Goal: Information Seeking & Learning: Learn about a topic

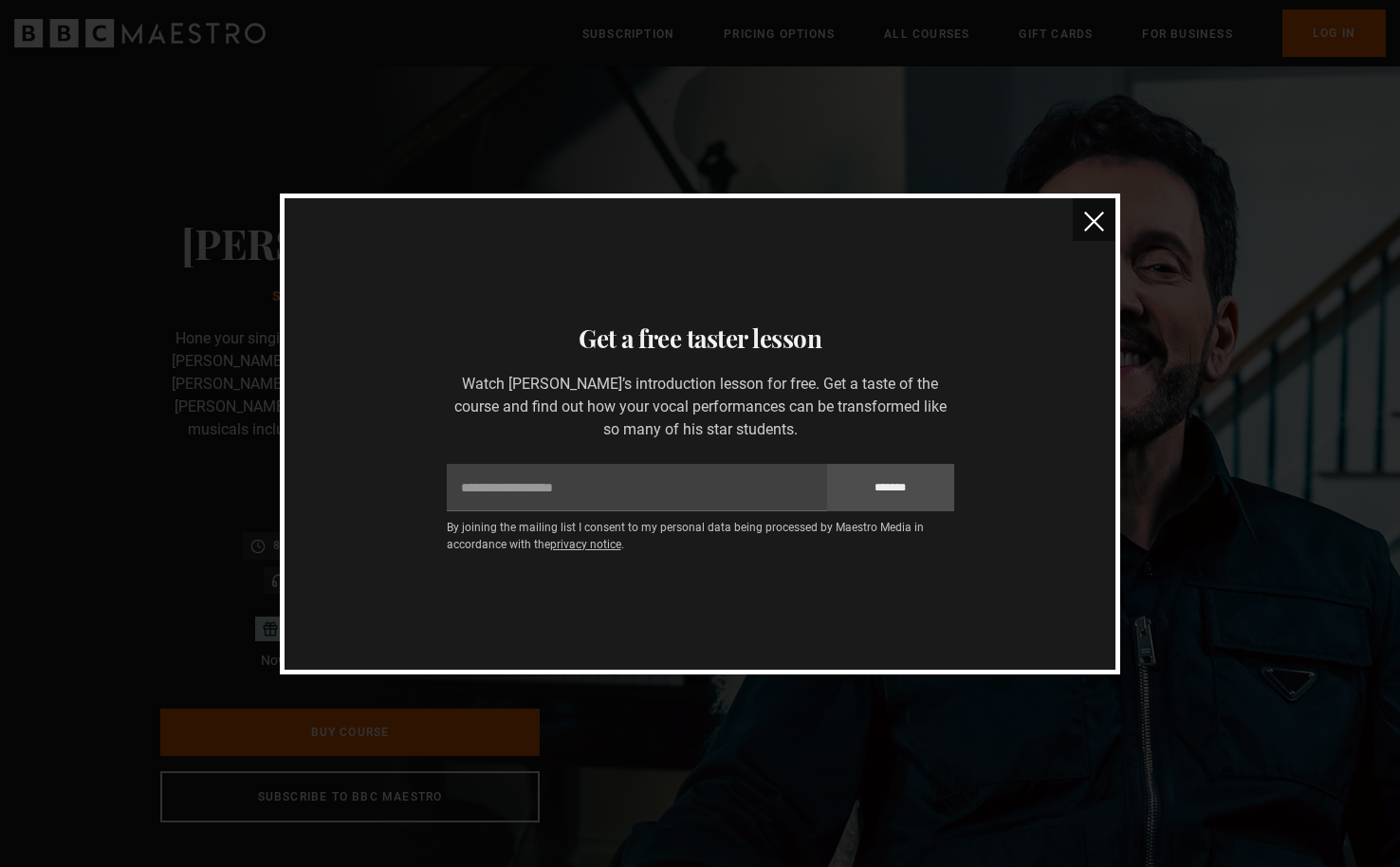
click at [1086, 213] on img "close" at bounding box center [1094, 221] width 20 height 20
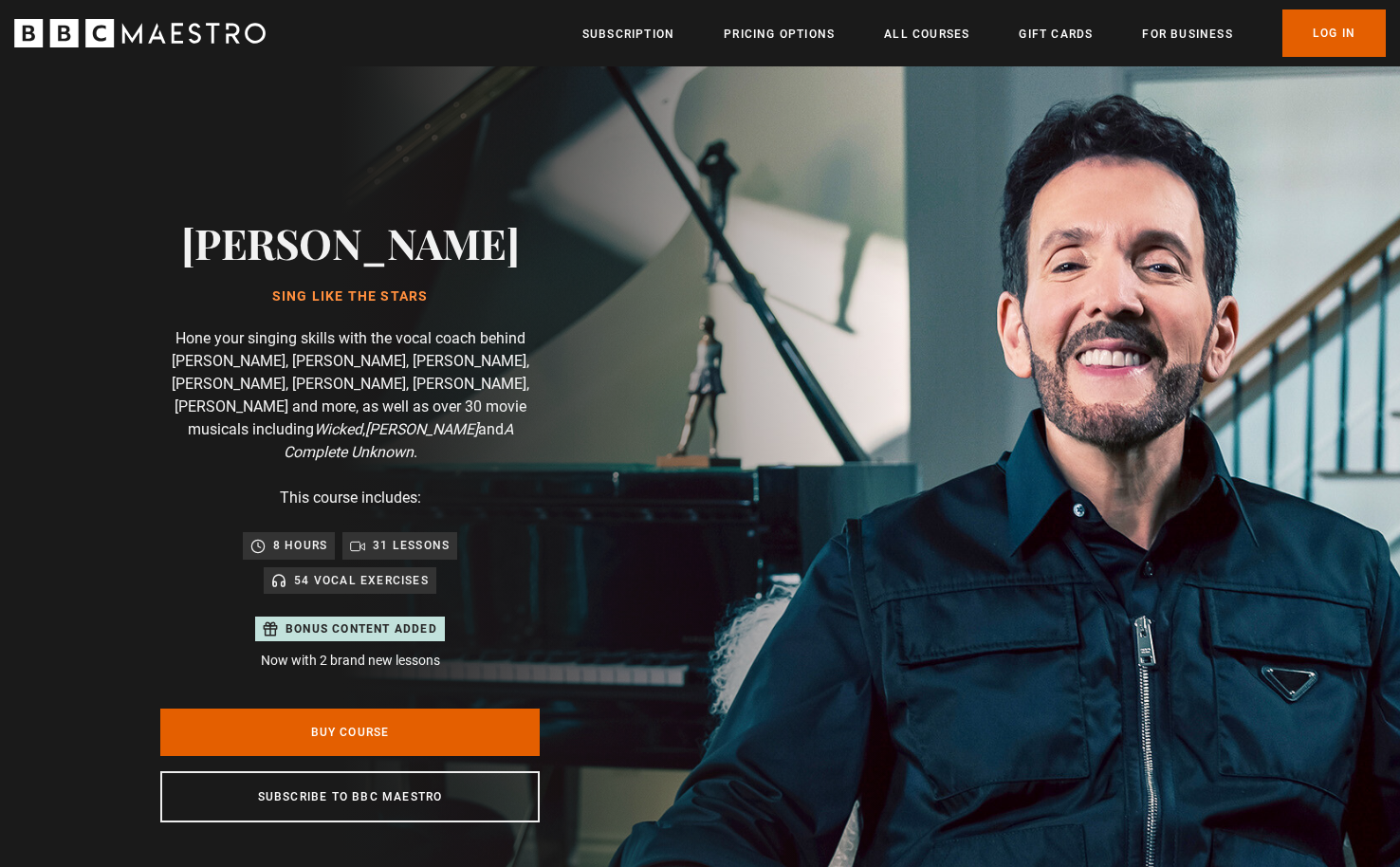
scroll to position [0, 497]
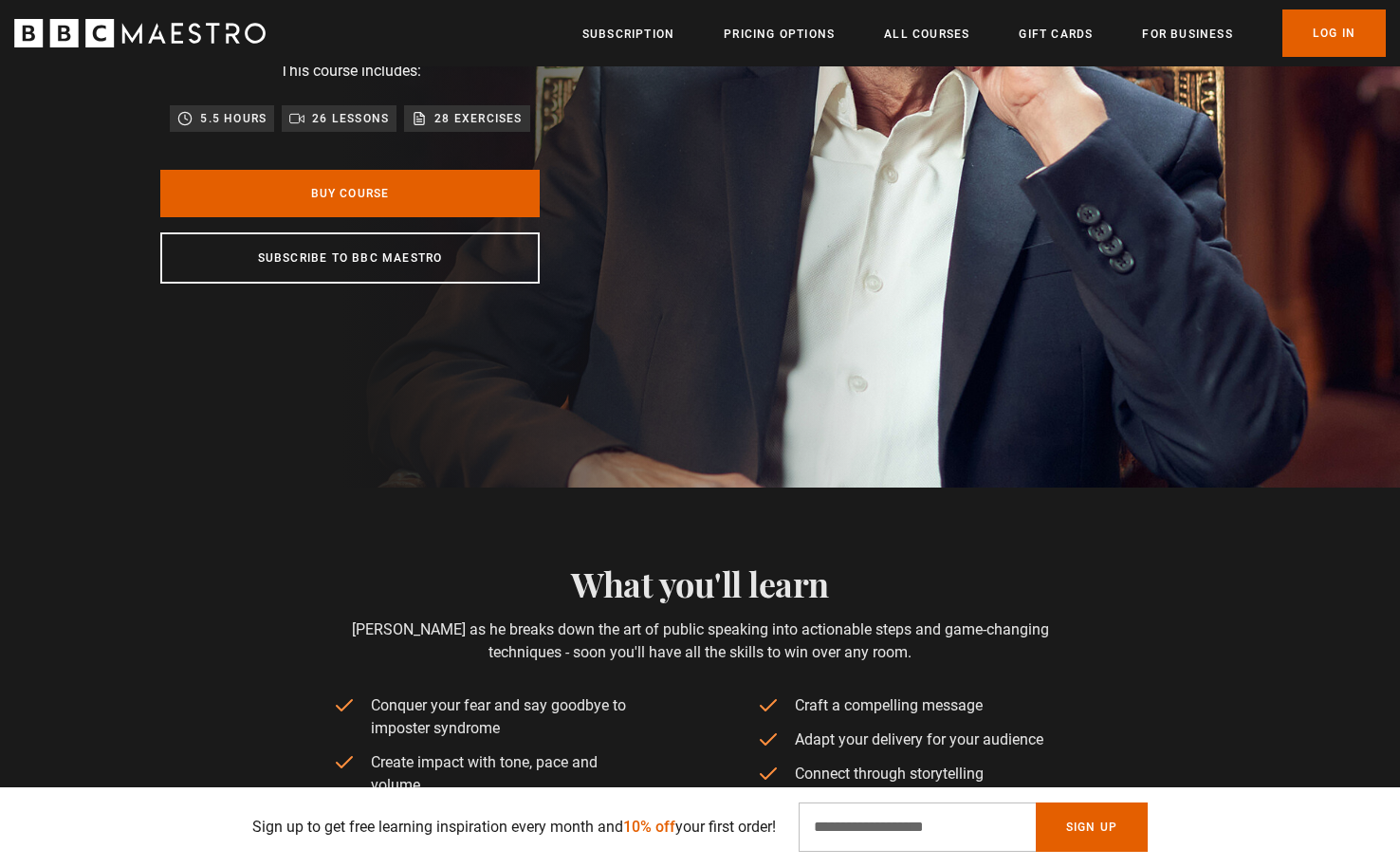
scroll to position [0, 497]
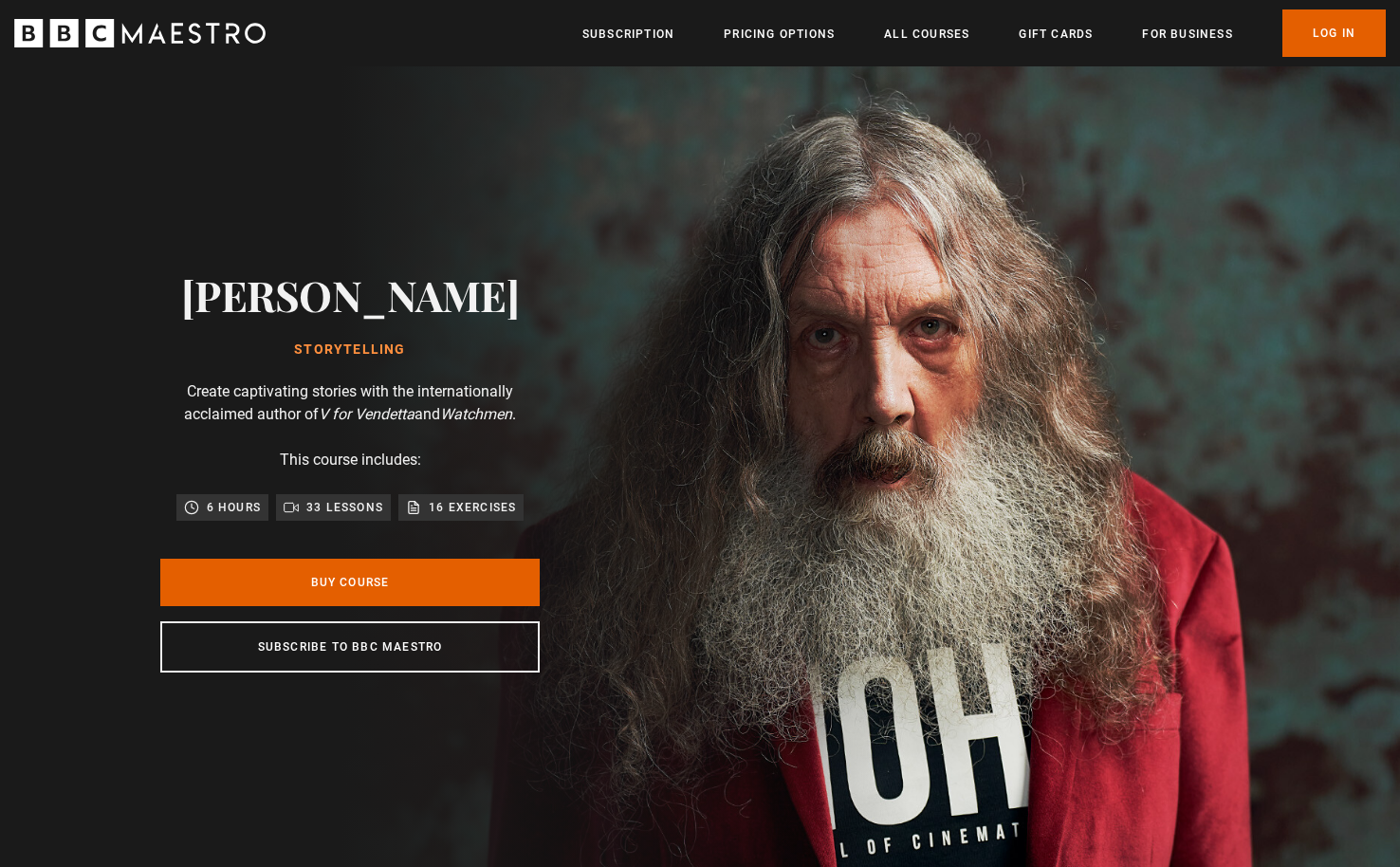
scroll to position [0, 745]
